Goal: Information Seeking & Learning: Check status

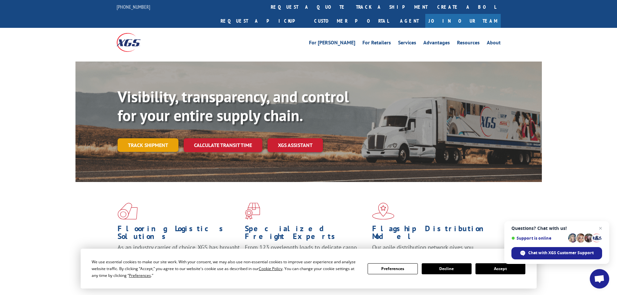
click at [153, 138] on link "Track shipment" at bounding box center [148, 145] width 61 height 14
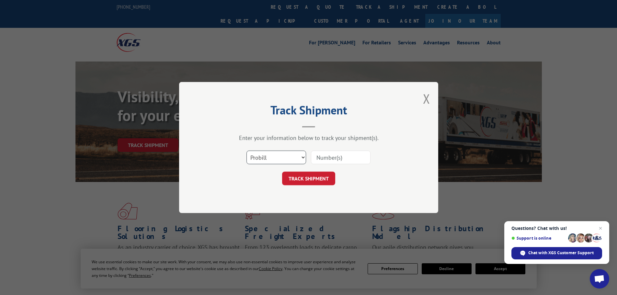
click at [303, 158] on select "Select category... Probill BOL PO" at bounding box center [277, 158] width 60 height 14
select select "po"
click at [247, 151] on select "Select category... Probill BOL PO" at bounding box center [277, 158] width 60 height 14
click at [323, 157] on input at bounding box center [341, 158] width 60 height 14
paste input "73508648"
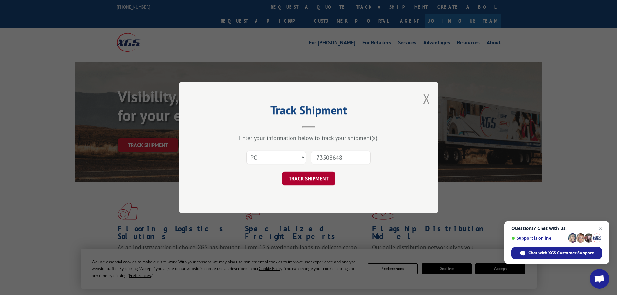
type input "73508648"
click at [315, 175] on button "TRACK SHIPMENT" at bounding box center [308, 179] width 53 height 14
